Goal: Understand process/instructions: Learn about a topic

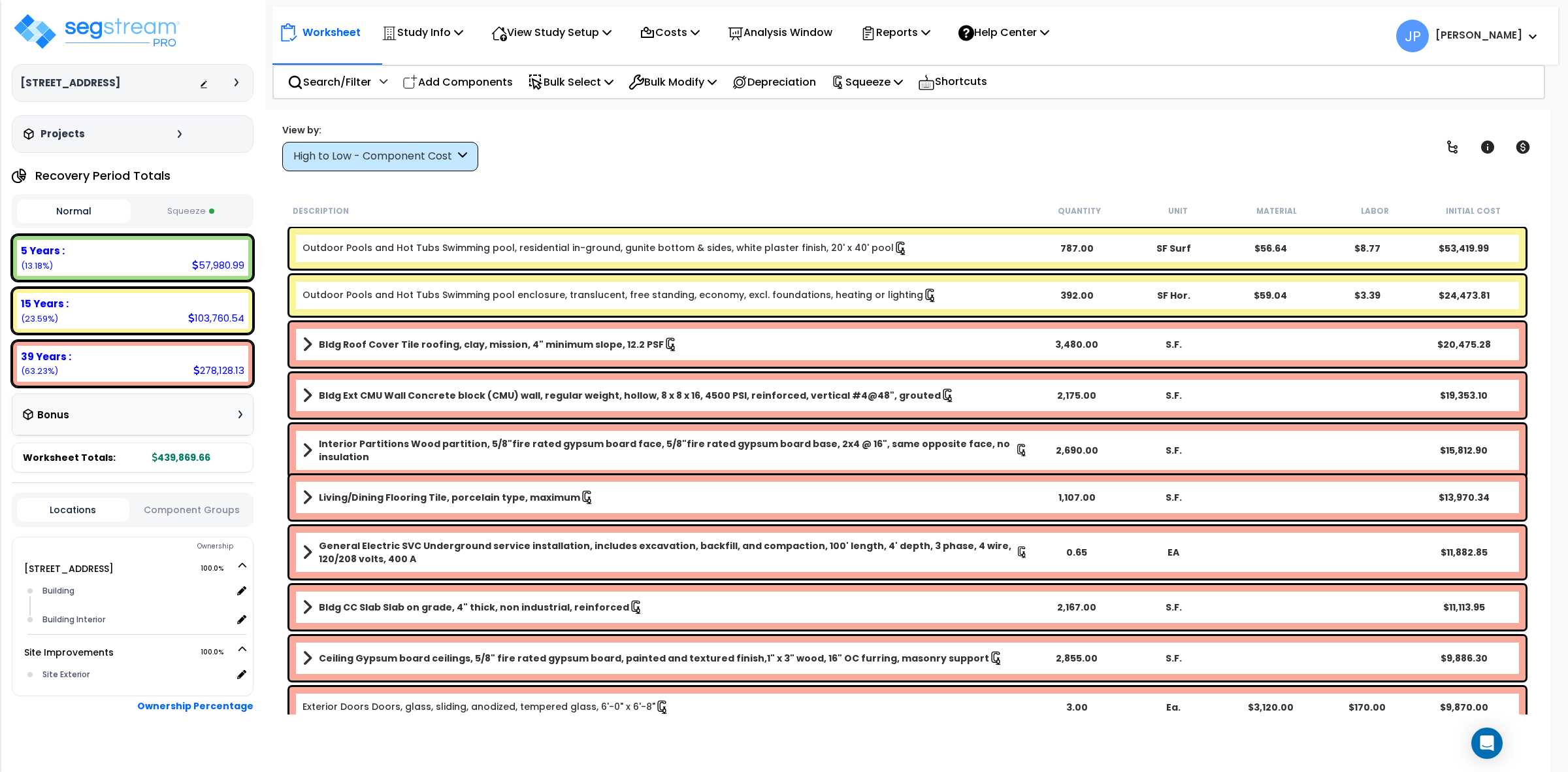
click at [619, 170] on div "View by: High to Low - Component Cost High to Low - Component Cost" at bounding box center [907, 147] width 1260 height 48
click at [894, 198] on div "Description Quantity Unit Material Labor Initial Cost" at bounding box center [907, 211] width 1243 height 27
click at [740, 161] on div "View by: High to Low - Component Cost High to Low - Component Cost" at bounding box center [907, 147] width 1260 height 48
click at [548, 147] on div "View by: High to Low - Component Cost High to Low - Component Cost" at bounding box center [907, 147] width 1260 height 48
click at [662, 168] on div "View by: High to Low - Component Cost High to Low - Component Cost" at bounding box center [907, 147] width 1260 height 48
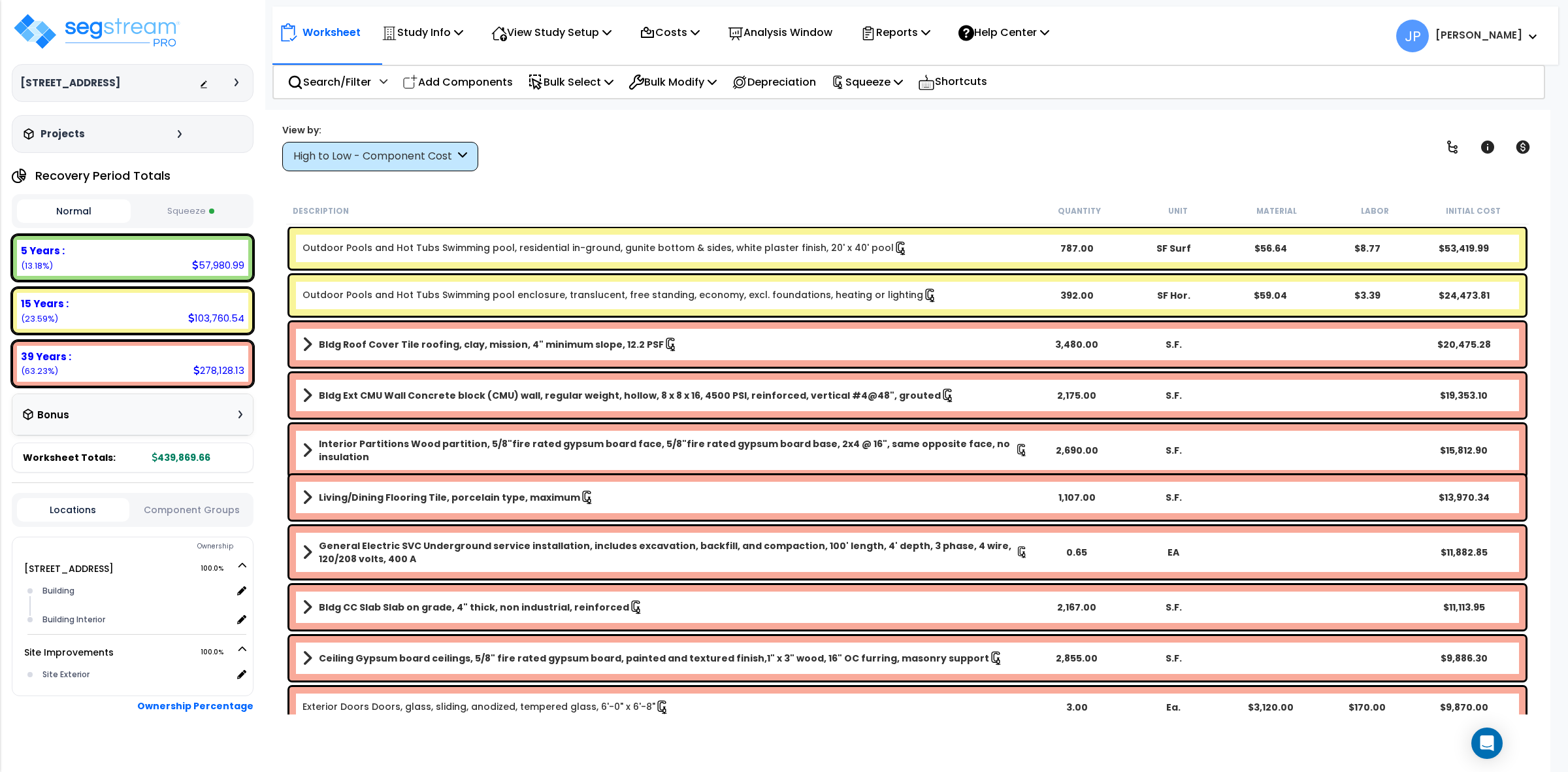
scroll to position [2, 0]
click at [468, 157] on div "High to Low - Component Cost" at bounding box center [380, 156] width 196 height 29
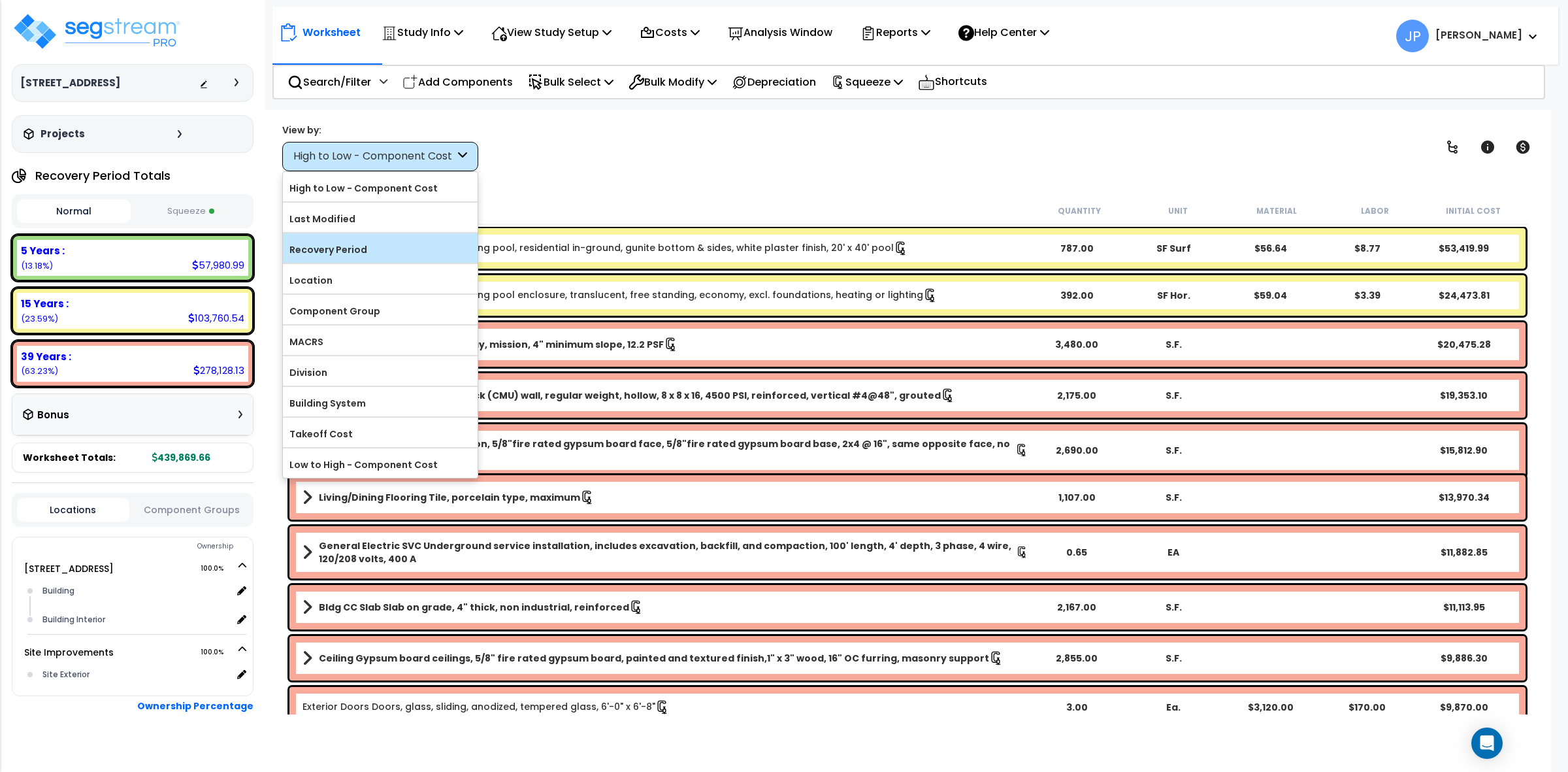
click at [428, 251] on label "Recovery Period" at bounding box center [380, 250] width 195 height 20
click at [0, 0] on input "Recovery Period" at bounding box center [0, 0] width 0 height 0
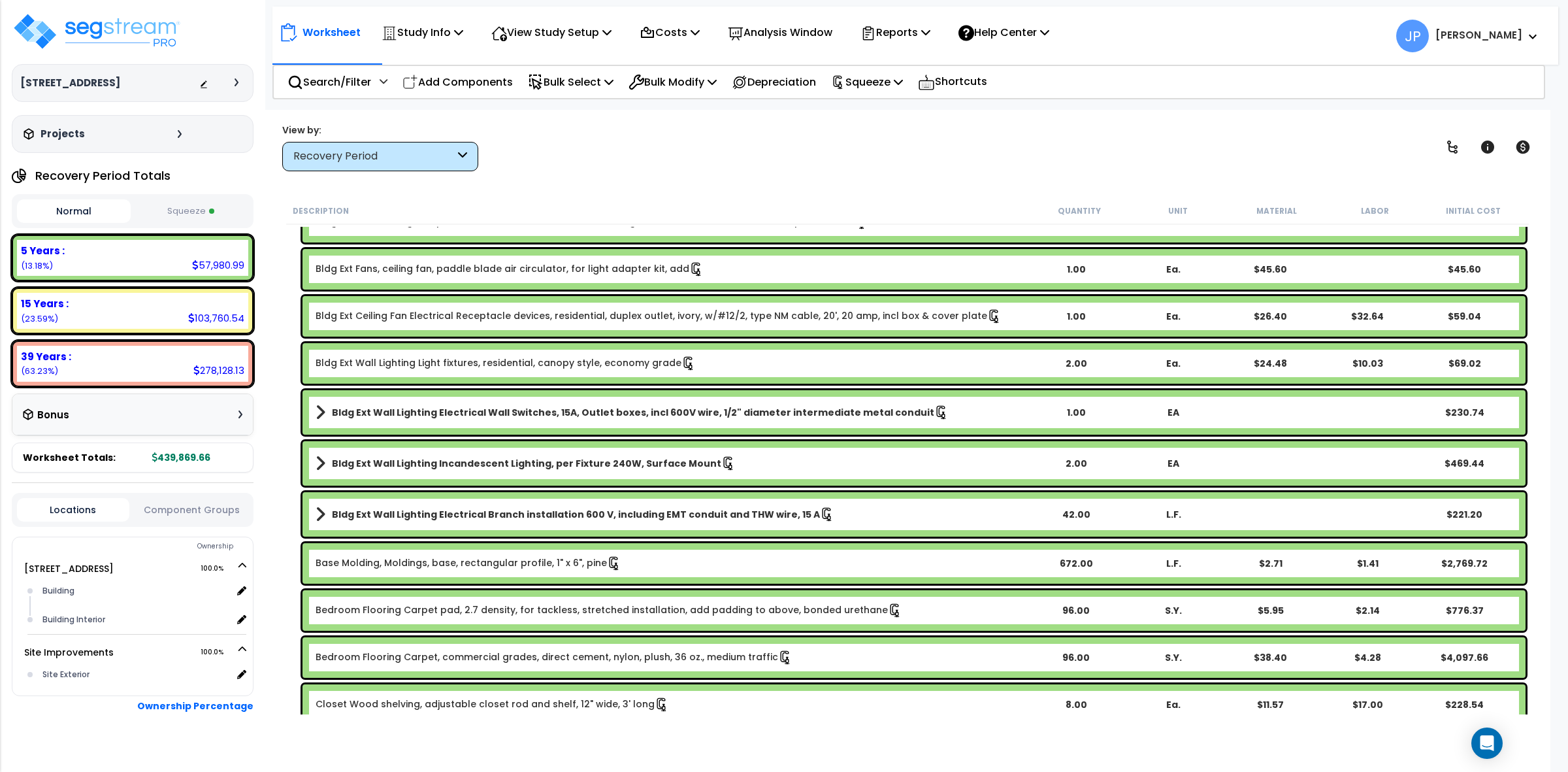
scroll to position [0, 0]
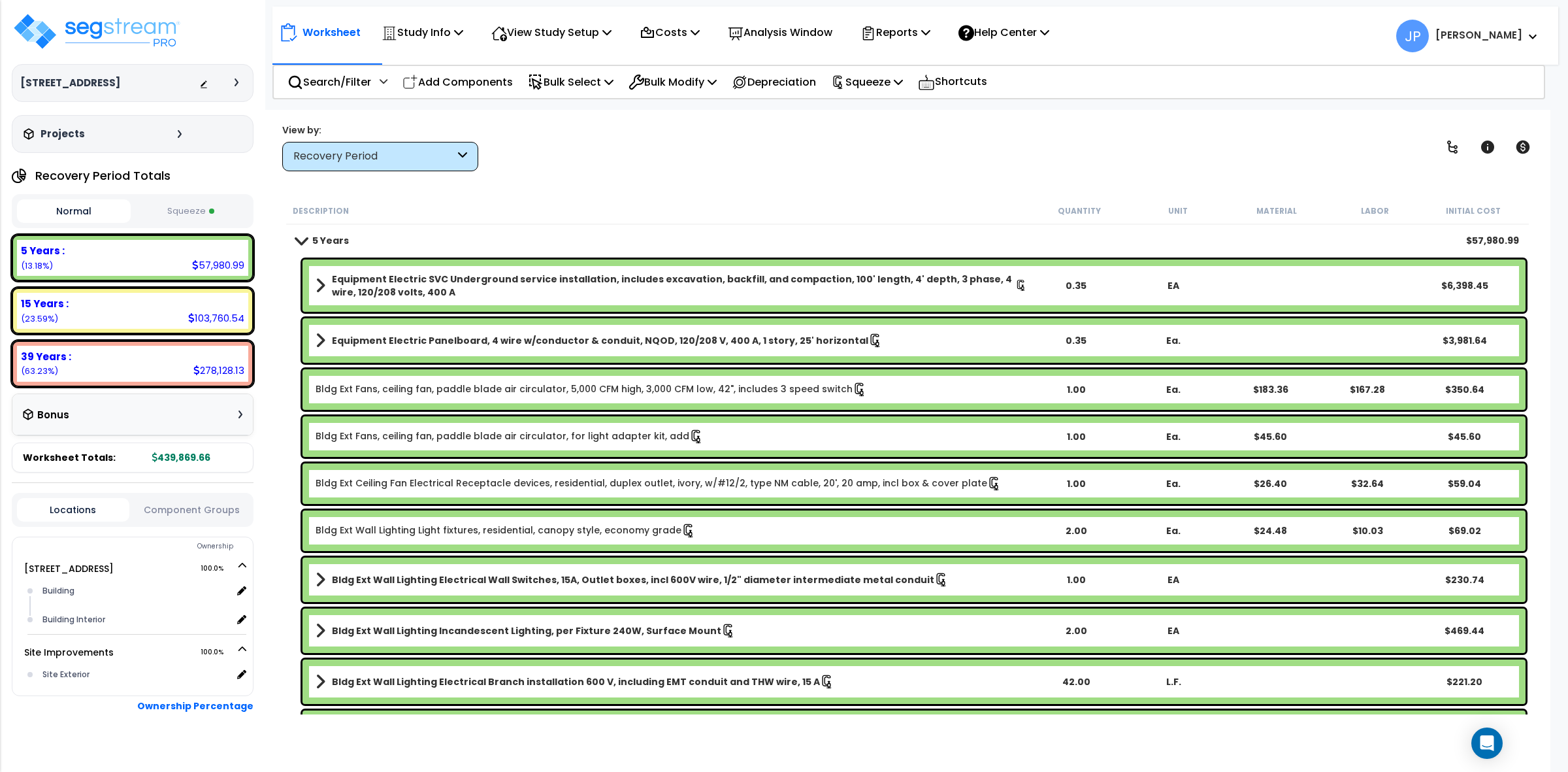
click at [313, 241] on b "5 Years" at bounding box center [330, 240] width 36 height 13
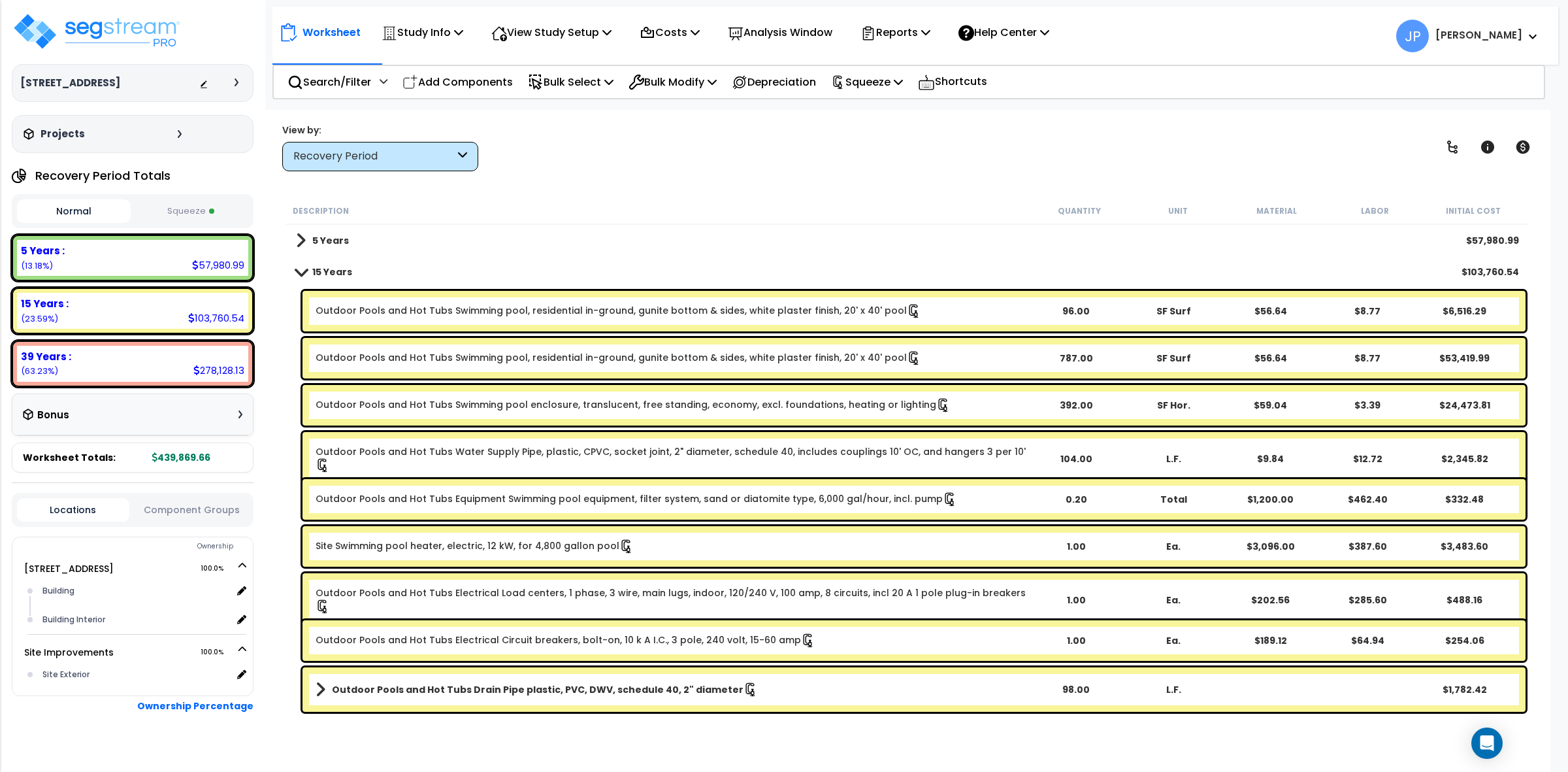
click at [309, 270] on span at bounding box center [301, 272] width 18 height 10
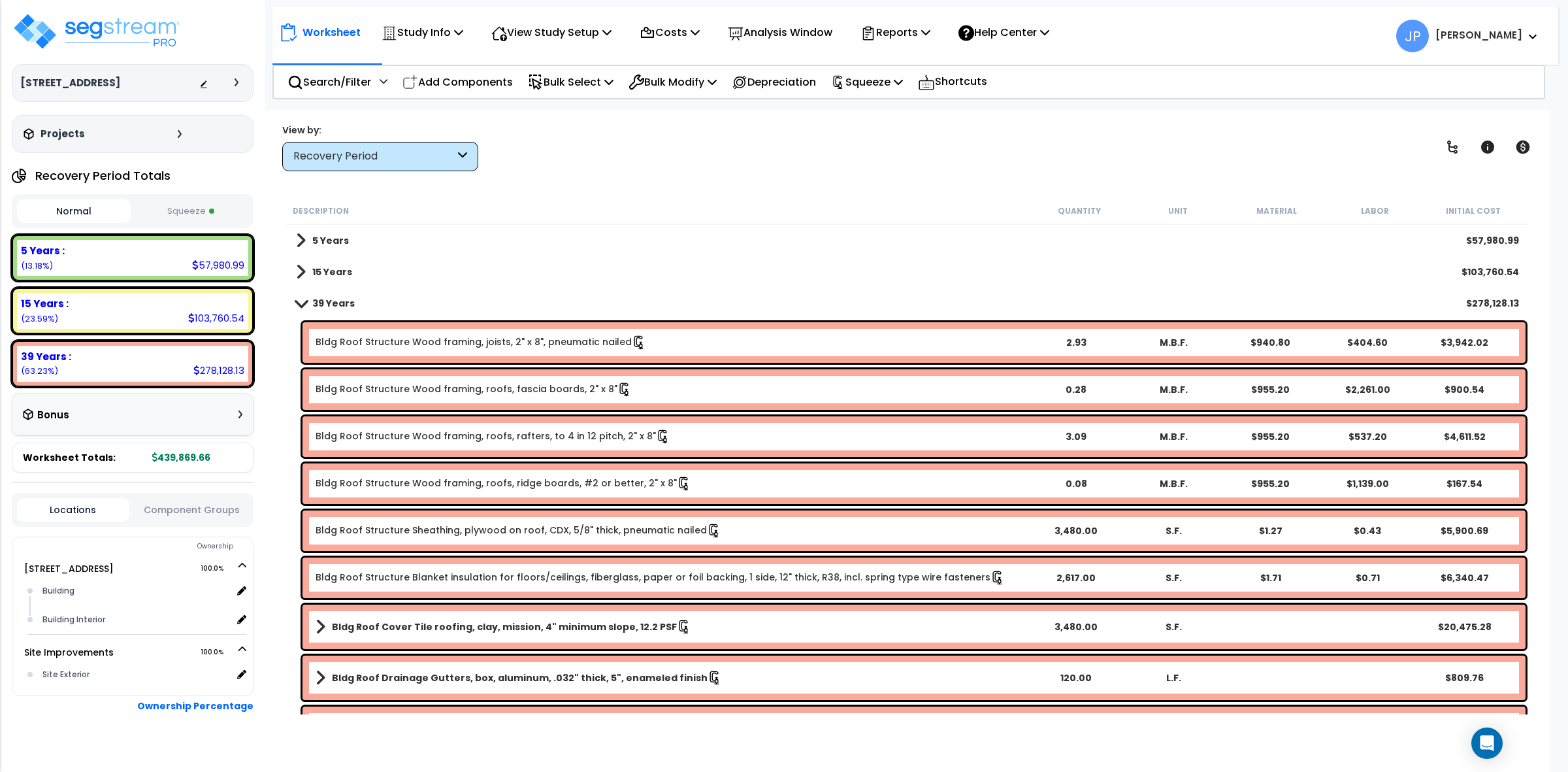
click at [312, 302] on b "39 Years" at bounding box center [333, 303] width 43 height 13
